Goal: Task Accomplishment & Management: Use online tool/utility

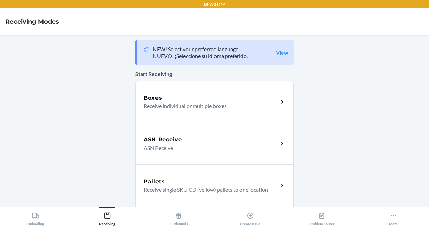
click at [155, 112] on div "Boxes Receive individual or multiple boxes" at bounding box center [214, 102] width 159 height 42
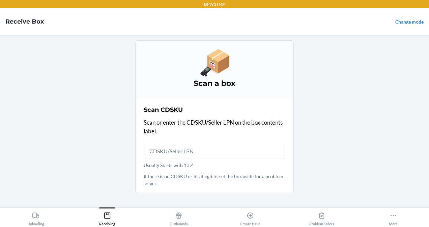
click at [157, 153] on input "Usually Starts with 'CD'" at bounding box center [215, 151] width 142 height 16
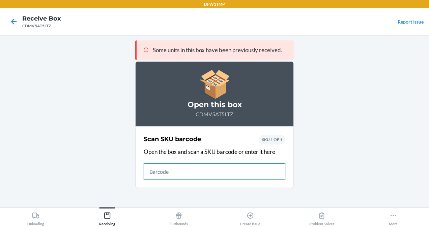
click at [171, 171] on input "text" at bounding box center [215, 172] width 142 height 16
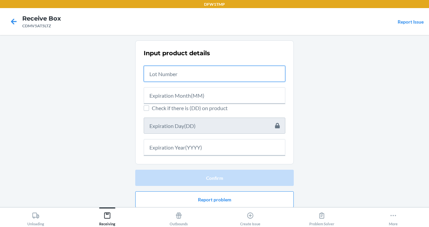
click at [171, 75] on input "text" at bounding box center [215, 74] width 142 height 16
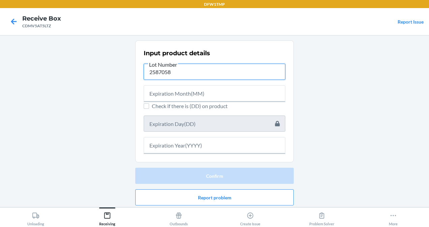
type input "2587058"
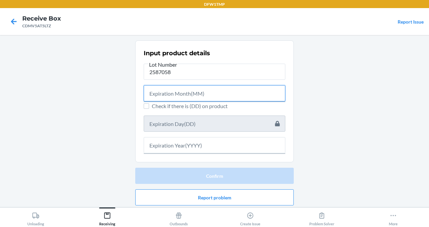
click at [187, 98] on input "text" at bounding box center [215, 93] width 142 height 16
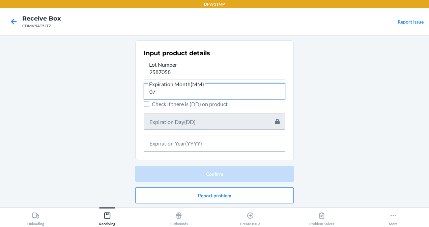
type input "07"
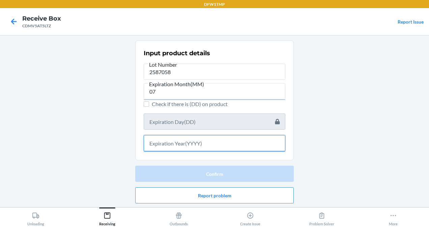
click at [176, 141] on input "text" at bounding box center [215, 143] width 142 height 16
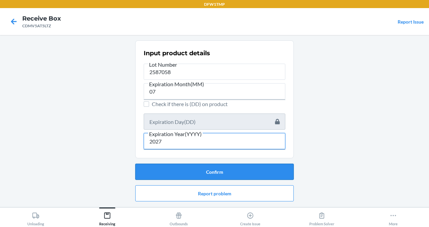
type input "2027"
click at [215, 171] on button "Confirm" at bounding box center [214, 172] width 159 height 16
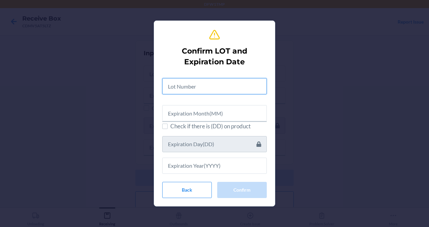
click at [187, 93] on input "text" at bounding box center [214, 86] width 105 height 16
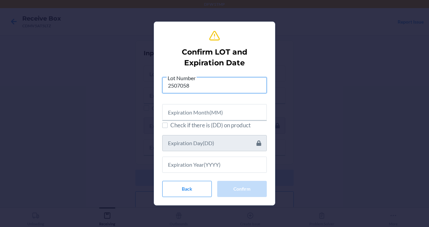
type input "2507058"
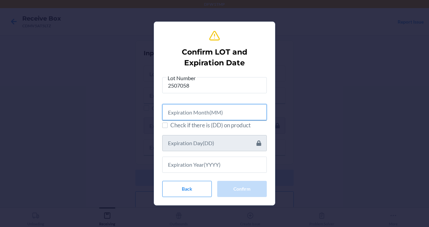
click at [194, 111] on input "text" at bounding box center [214, 112] width 105 height 16
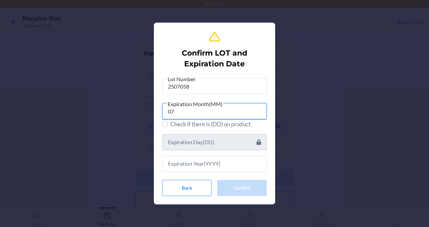
type input "07"
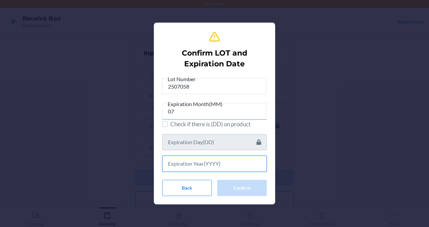
click at [211, 157] on input "text" at bounding box center [214, 164] width 105 height 16
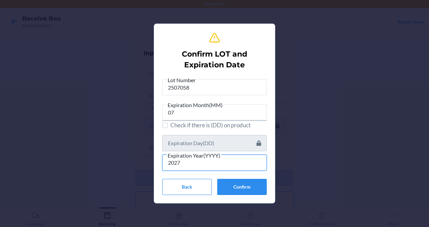
type input "2027"
click at [253, 196] on div "Confirm LOT and Expiration Date Lot Number 2507058 Expiration Month(MM) 07 Chec…" at bounding box center [214, 113] width 105 height 169
click at [245, 189] on button "Confirm" at bounding box center [242, 187] width 50 height 16
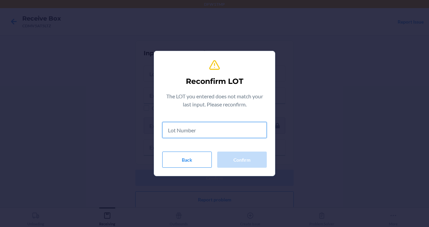
click at [179, 131] on input "text" at bounding box center [214, 130] width 105 height 16
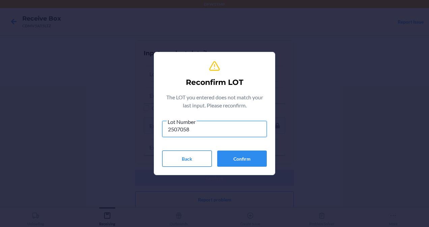
type input "2507058"
click at [171, 156] on button "Back" at bounding box center [187, 159] width 50 height 16
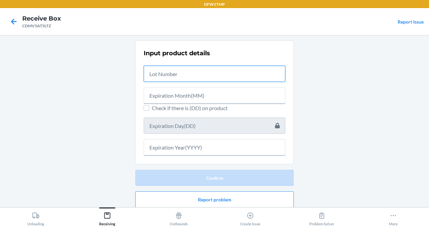
click at [148, 77] on input "text" at bounding box center [215, 74] width 142 height 16
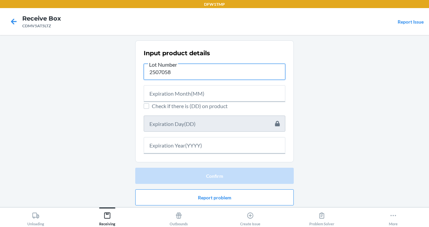
type input "2507058"
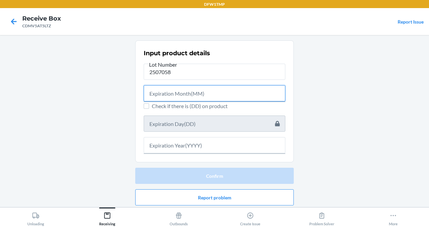
click at [163, 95] on input "text" at bounding box center [215, 93] width 142 height 16
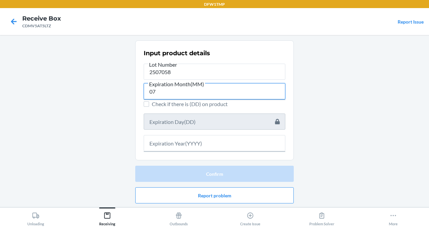
type input "07"
click at [178, 153] on section "Input product details Lot Number 2507058 Expiration Month(MM) 07 Check if there…" at bounding box center [214, 100] width 159 height 120
click at [183, 130] on div at bounding box center [215, 141] width 142 height 22
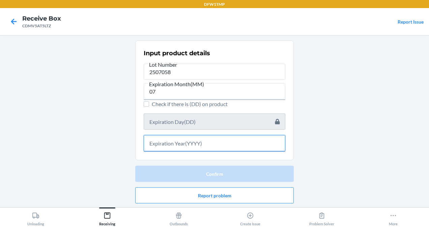
click at [180, 139] on input "text" at bounding box center [215, 143] width 142 height 16
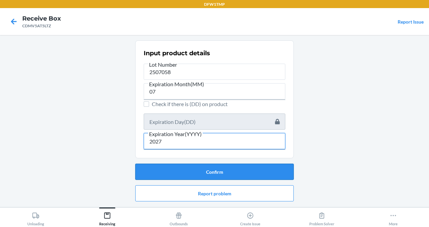
type input "2027"
click at [198, 171] on button "Confirm" at bounding box center [214, 172] width 159 height 16
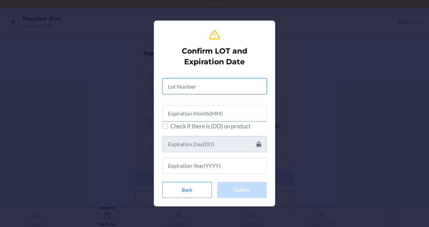
click at [192, 94] on input "text" at bounding box center [214, 86] width 105 height 16
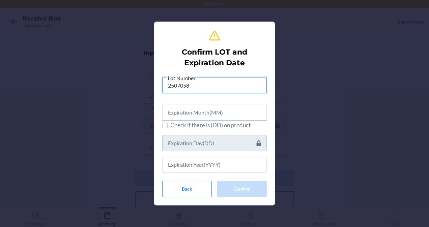
type input "2507058"
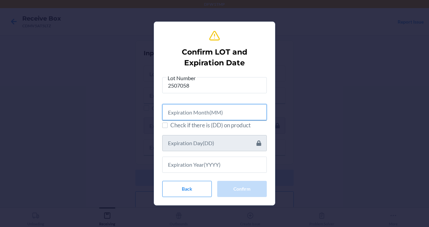
click at [193, 109] on input "text" at bounding box center [214, 112] width 105 height 16
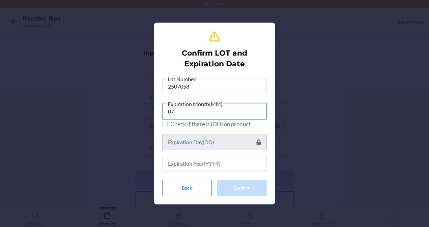
type input "07"
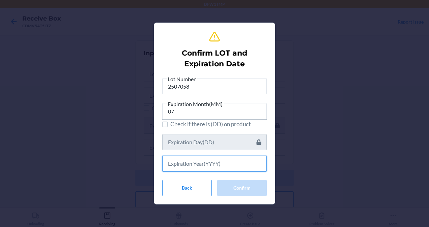
click at [201, 170] on input "text" at bounding box center [214, 164] width 105 height 16
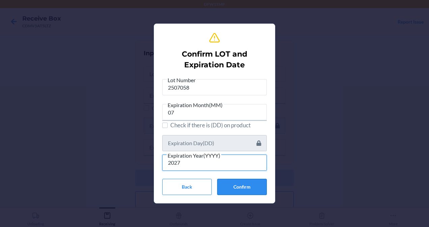
type input "2027"
click at [241, 186] on button "Confirm" at bounding box center [242, 187] width 50 height 16
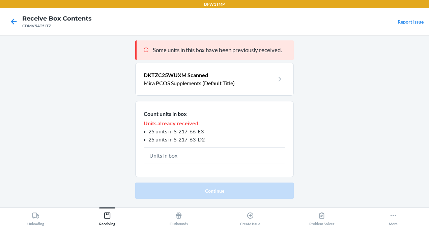
click at [212, 164] on section "Count units in box Units already received: 25 units in S-217-66-E3 25 units in …" at bounding box center [214, 139] width 159 height 77
click at [208, 160] on input "text" at bounding box center [215, 155] width 142 height 16
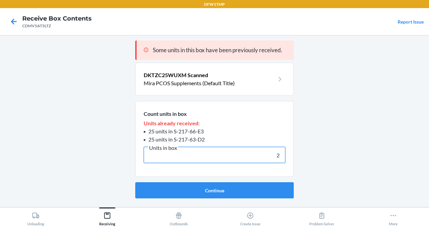
type input "20"
click button "Continue" at bounding box center [214, 190] width 159 height 16
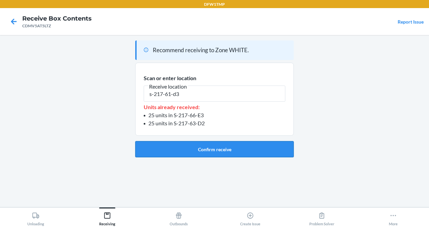
type input "s-217-61-d3"
click at [203, 152] on button "Confirm receive" at bounding box center [214, 149] width 159 height 16
